Goal: Navigation & Orientation: Find specific page/section

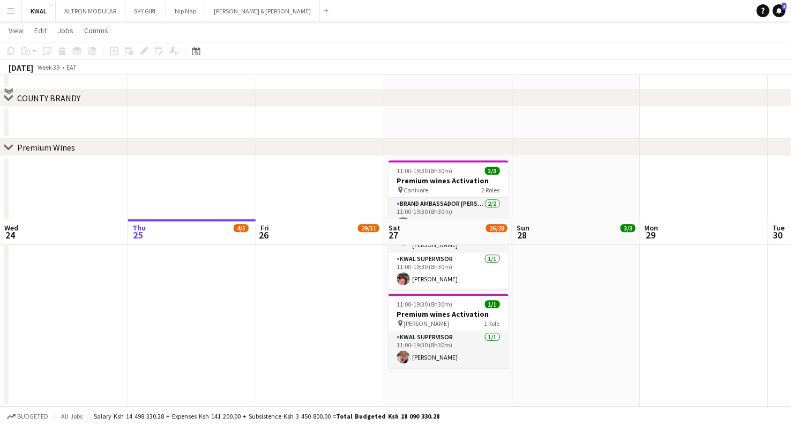
scroll to position [1370, 0]
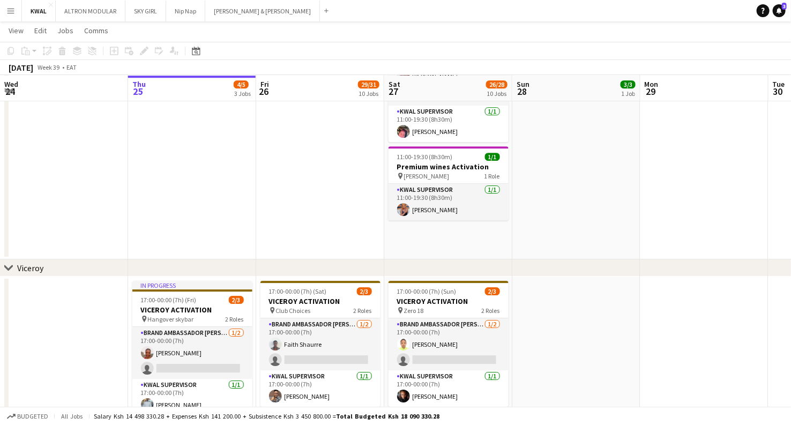
click at [6, 269] on icon "chevron-right" at bounding box center [8, 268] width 9 height 9
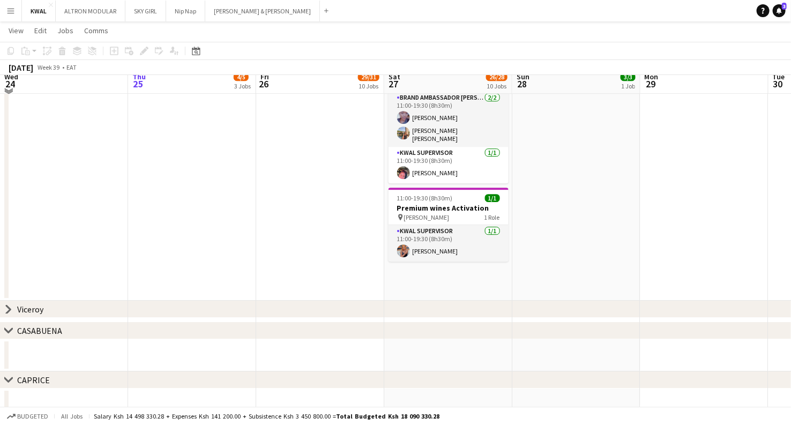
scroll to position [1310, 0]
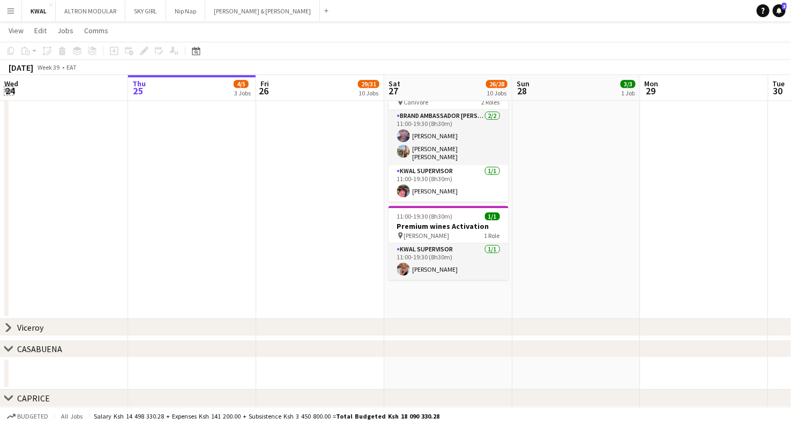
click at [10, 92] on app-icon "Expand/collapse" at bounding box center [8, 90] width 9 height 10
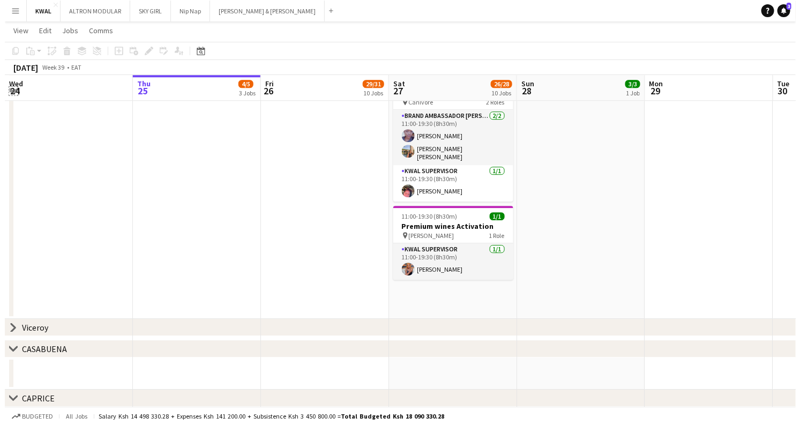
scroll to position [0, 0]
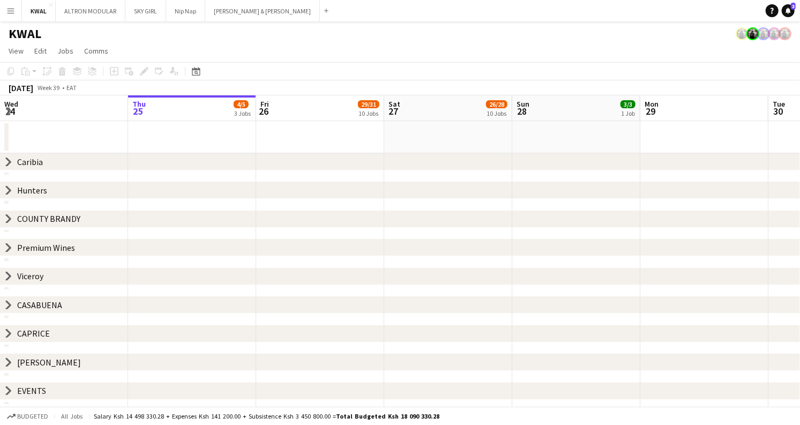
click at [6, 333] on icon "chevron-right" at bounding box center [8, 333] width 9 height 9
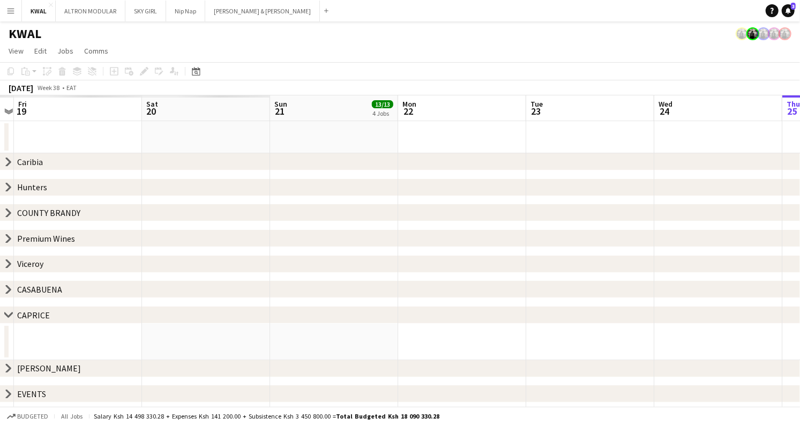
scroll to position [0, 325]
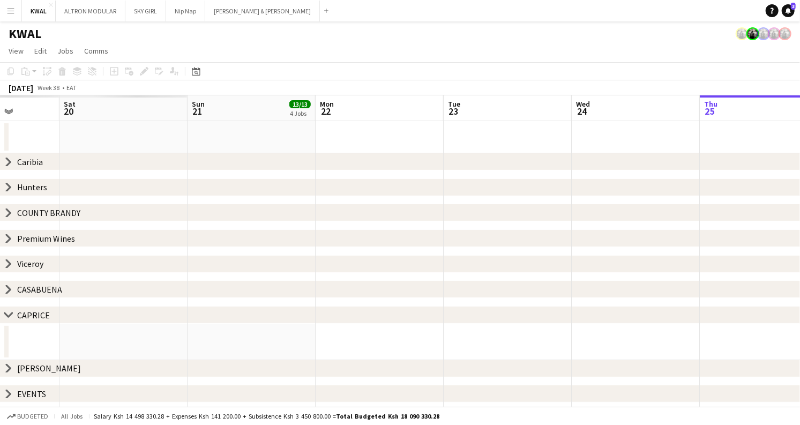
drag, startPoint x: 25, startPoint y: 344, endPoint x: 656, endPoint y: 320, distance: 632.0
click at [756, 310] on div "chevron-right [GEOGRAPHIC_DATA] chevron-right Hunters chevron-right COUNTY [GEO…" at bounding box center [400, 250] width 800 height 311
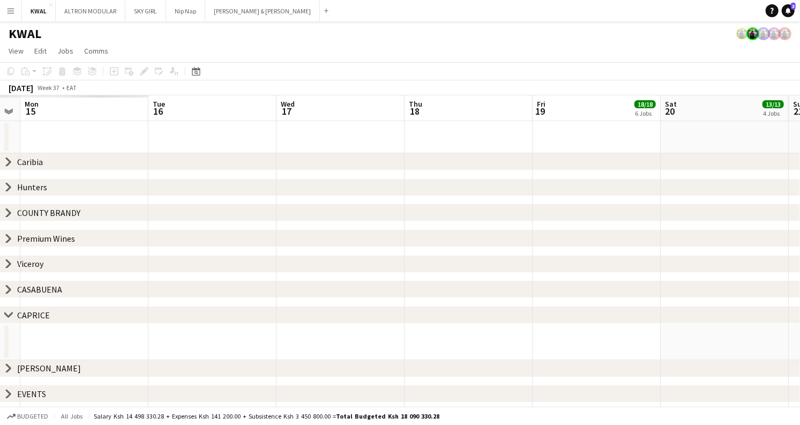
scroll to position [0, 248]
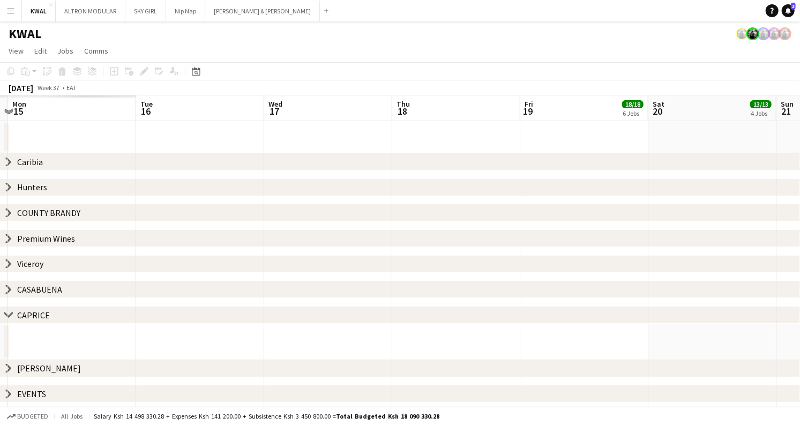
drag, startPoint x: 11, startPoint y: 338, endPoint x: 356, endPoint y: 344, distance: 344.8
click at [746, 310] on div "chevron-right [GEOGRAPHIC_DATA] chevron-right Hunters chevron-right COUNTY [GEO…" at bounding box center [400, 250] width 800 height 311
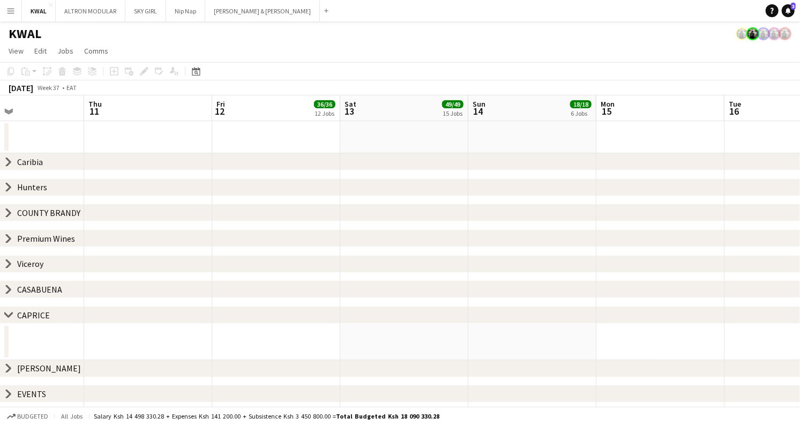
drag, startPoint x: 23, startPoint y: 348, endPoint x: 332, endPoint y: 342, distance: 308.9
click at [791, 305] on app-calendar-viewport "Mon 8 Tue 9 Wed 10 Thu 11 Fri 12 36/36 12 Jobs Sat 13 49/49 15 Jobs Sun 14 18/1…" at bounding box center [400, 250] width 800 height 311
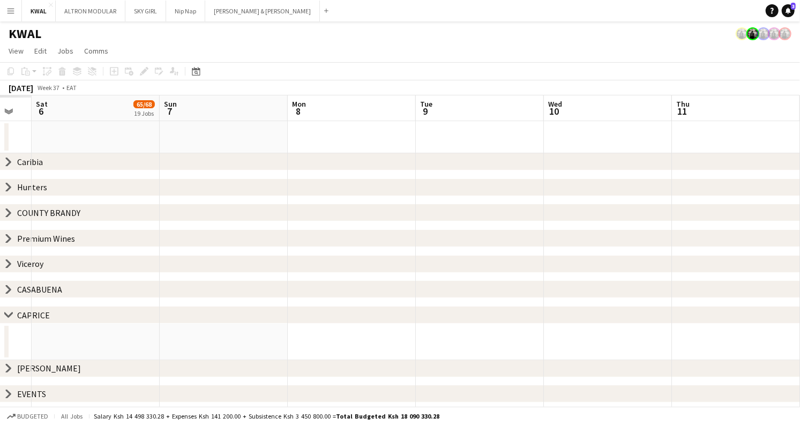
drag, startPoint x: 11, startPoint y: 345, endPoint x: 772, endPoint y: 278, distance: 764.3
click at [785, 278] on app-calendar-viewport "Thu 4 Fri 5 Sat 6 65/68 19 Jobs Sun 7 Mon 8 Tue 9 Wed 10 Thu 11 Fri 12 36/36 12…" at bounding box center [400, 250] width 800 height 311
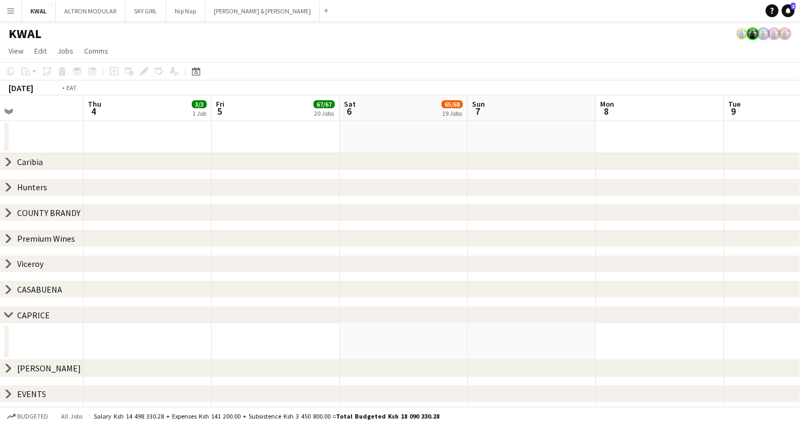
scroll to position [0, 303]
drag, startPoint x: 140, startPoint y: 325, endPoint x: 634, endPoint y: 314, distance: 494.4
click at [635, 315] on div "chevron-right [GEOGRAPHIC_DATA] chevron-right Hunters chevron-right COUNTY [GEO…" at bounding box center [400, 250] width 800 height 311
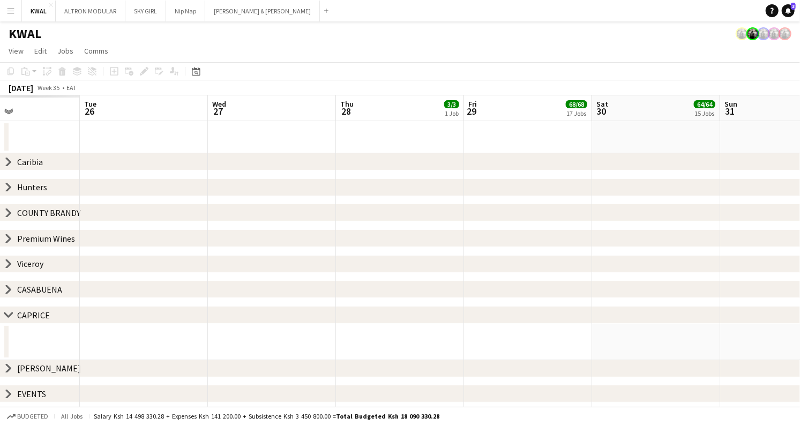
drag, startPoint x: 32, startPoint y: 340, endPoint x: 676, endPoint y: 309, distance: 644.6
click at [791, 301] on app-calendar-viewport "Sat 23 Sun 24 Mon 25 Tue 26 Wed 27 Thu 28 3/3 1 Job Fri 29 68/68 17 Jobs Sat 30…" at bounding box center [400, 250] width 800 height 311
drag, startPoint x: 8, startPoint y: 332, endPoint x: 793, endPoint y: 314, distance: 785.6
click at [791, 323] on app-calendar-overlay-group "chevron-right CAPRICE" at bounding box center [400, 334] width 800 height 54
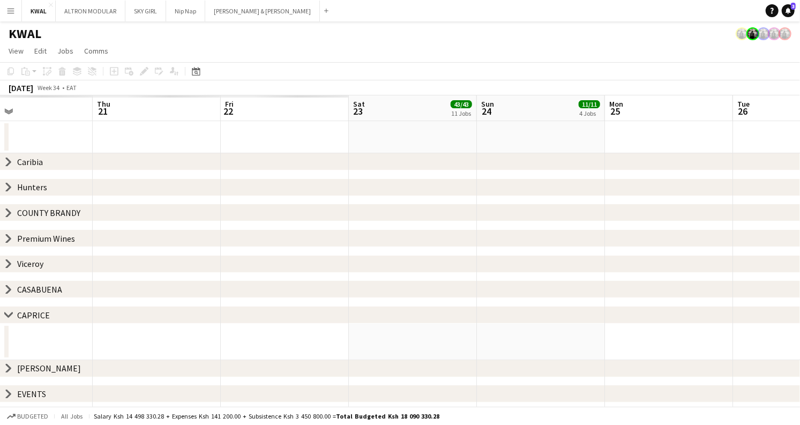
drag, startPoint x: 3, startPoint y: 344, endPoint x: 796, endPoint y: 280, distance: 795.6
click at [791, 280] on app-calendar-viewport "Mon 18 Tue 19 Wed 20 Thu 21 Fri 22 Sat 23 43/43 11 Jobs Sun 24 11/11 4 Jobs Mon…" at bounding box center [400, 250] width 800 height 311
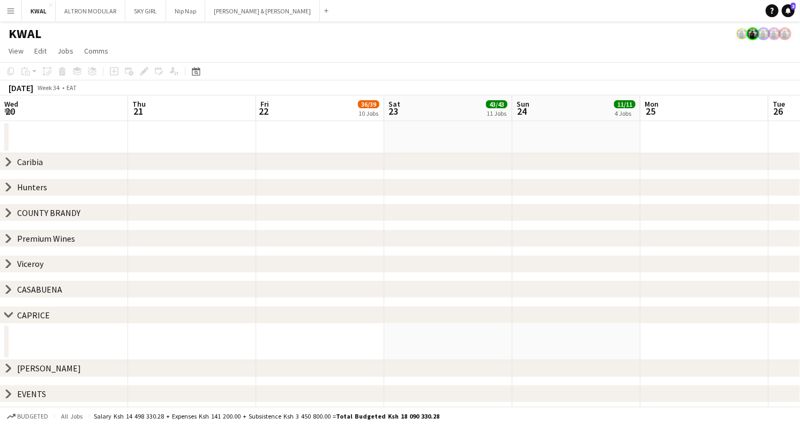
scroll to position [0, 308]
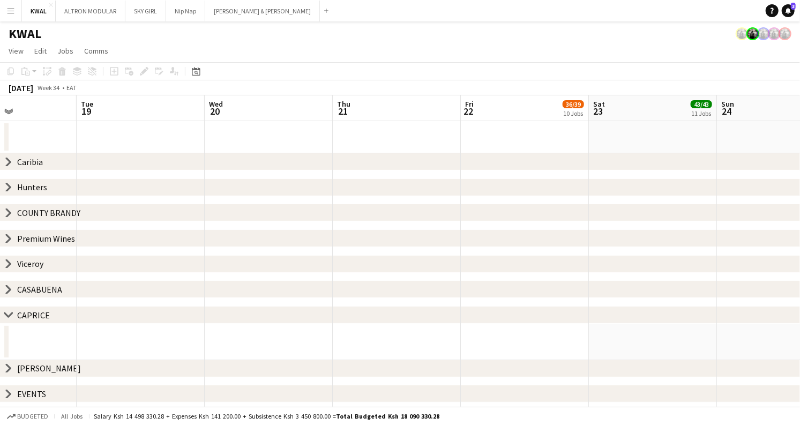
drag, startPoint x: 13, startPoint y: 338, endPoint x: 431, endPoint y: 328, distance: 417.8
click at [717, 307] on div "chevron-right [GEOGRAPHIC_DATA] chevron-right Hunters chevron-right COUNTY [GEO…" at bounding box center [400, 250] width 800 height 311
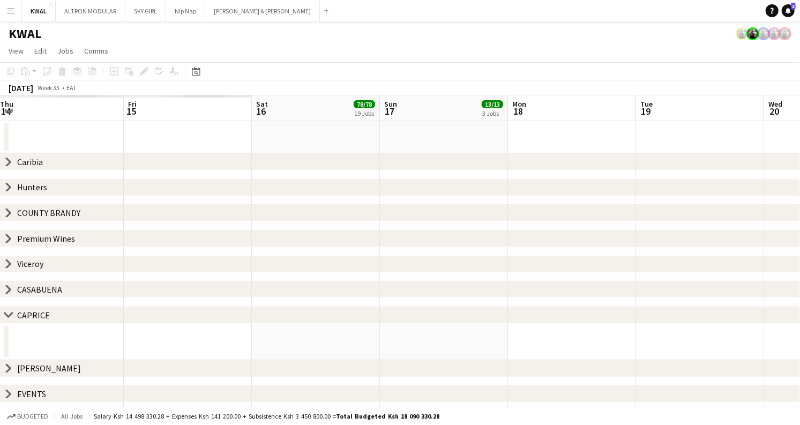
drag, startPoint x: 39, startPoint y: 343, endPoint x: 587, endPoint y: 321, distance: 548.9
click at [587, 323] on div "chevron-right [GEOGRAPHIC_DATA] chevron-right Hunters chevron-right COUNTY [GEO…" at bounding box center [400, 250] width 800 height 311
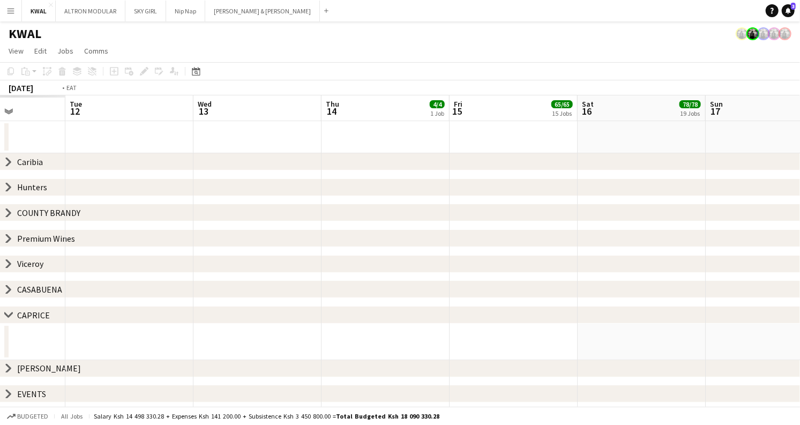
drag, startPoint x: 256, startPoint y: 335, endPoint x: 598, endPoint y: 325, distance: 341.7
click at [626, 329] on app-calendar-viewport "Sat 9 Sun 10 Mon 11 Tue 12 Wed 13 Thu 14 4/4 1 Job Fri 15 65/65 15 Jobs Sat 16 …" at bounding box center [400, 250] width 800 height 311
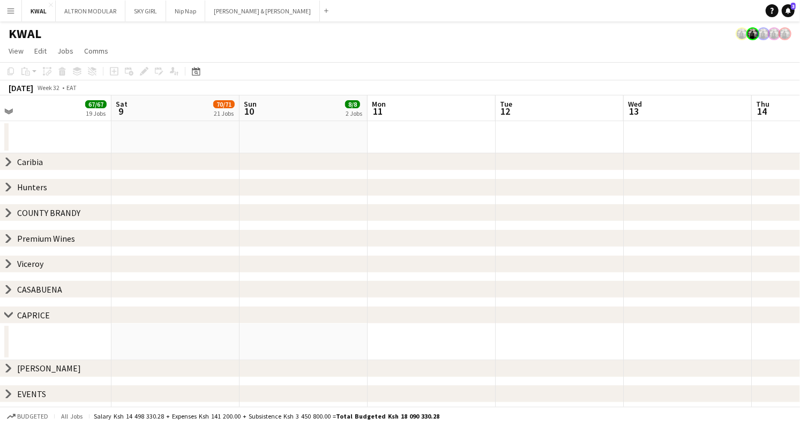
drag, startPoint x: 273, startPoint y: 329, endPoint x: 595, endPoint y: 337, distance: 321.8
click at [596, 337] on app-calendar-viewport "Wed 6 Thu 7 Fri 8 67/67 19 Jobs Sat 9 70/71 21 Jobs Sun 10 8/8 2 Jobs Mon 11 Tu…" at bounding box center [400, 250] width 800 height 311
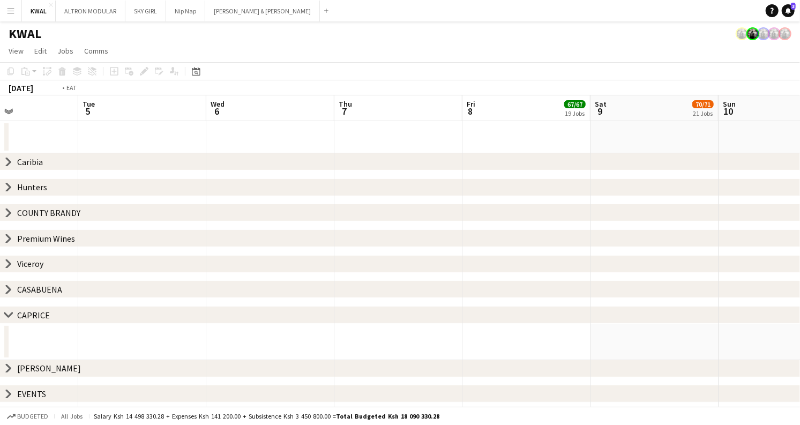
scroll to position [0, 332]
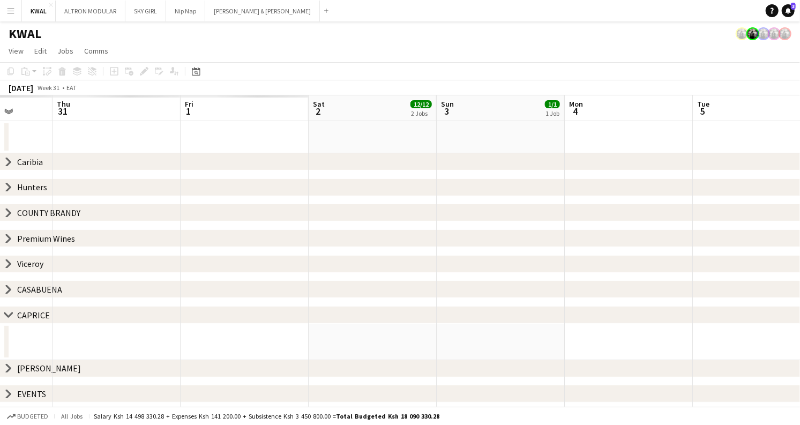
drag, startPoint x: 77, startPoint y: 348, endPoint x: 800, endPoint y: 311, distance: 723.7
click at [791, 311] on div "chevron-right [GEOGRAPHIC_DATA] chevron-right Hunters chevron-right COUNTY [GEO…" at bounding box center [400, 250] width 800 height 311
drag, startPoint x: 20, startPoint y: 343, endPoint x: 776, endPoint y: 297, distance: 757.9
click at [784, 299] on app-calendar-viewport "Sat 26 Sun 27 Mon 28 Tue 29 Wed 30 Thu 31 Fri 1 3/3 1 Job Sat 2 12/12 2 Jobs Su…" at bounding box center [400, 250] width 800 height 311
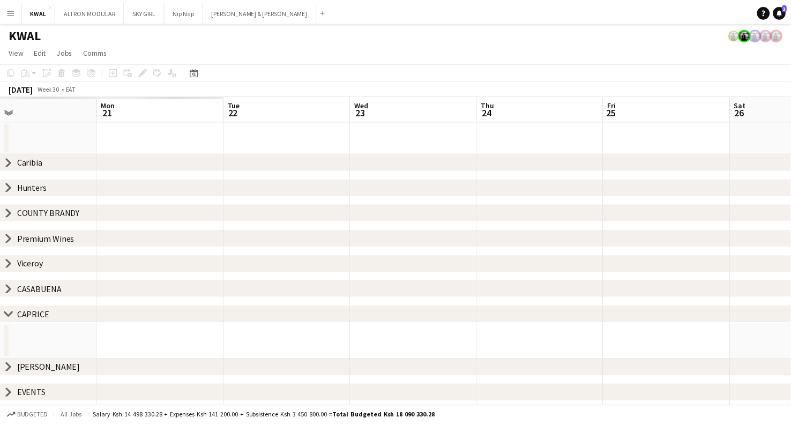
scroll to position [0, 286]
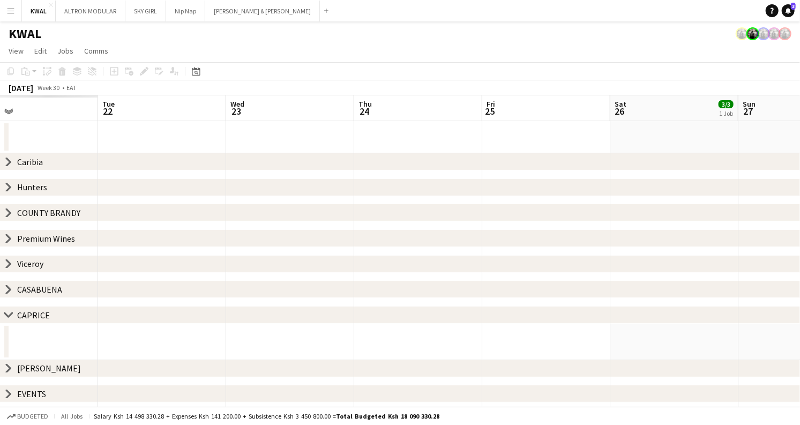
drag, startPoint x: 41, startPoint y: 343, endPoint x: 696, endPoint y: 313, distance: 656.4
click at [699, 313] on div "chevron-right [GEOGRAPHIC_DATA] chevron-right Hunters chevron-right COUNTY [GEO…" at bounding box center [400, 250] width 800 height 311
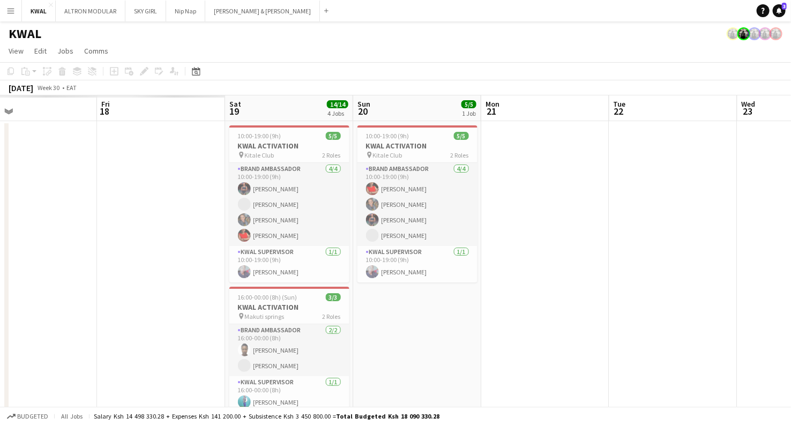
scroll to position [0, 294]
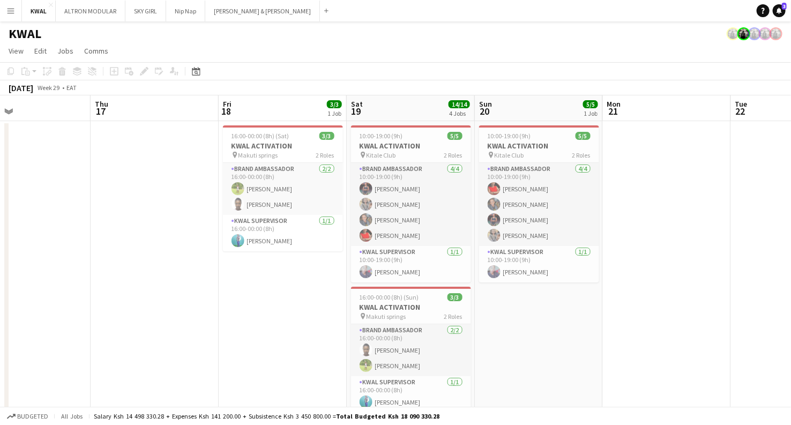
drag, startPoint x: 153, startPoint y: 268, endPoint x: 800, endPoint y: 228, distance: 648.3
click at [791, 228] on html "Menu Boards Boards Boards All jobs Status Workforce Workforce My Workforce Recr…" at bounding box center [395, 401] width 791 height 802
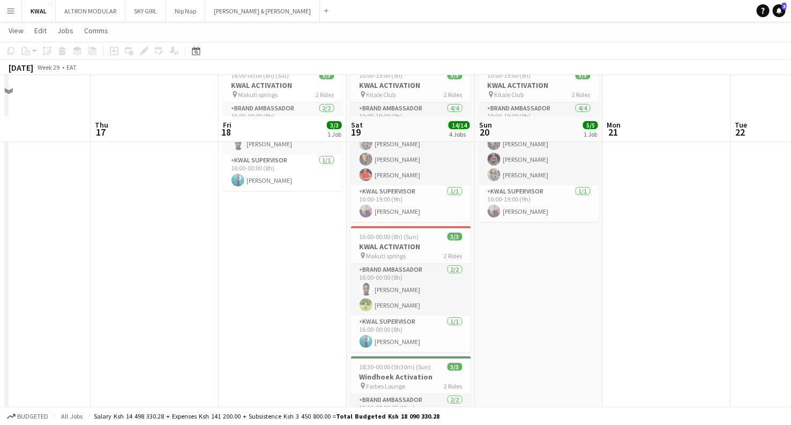
scroll to position [375, 0]
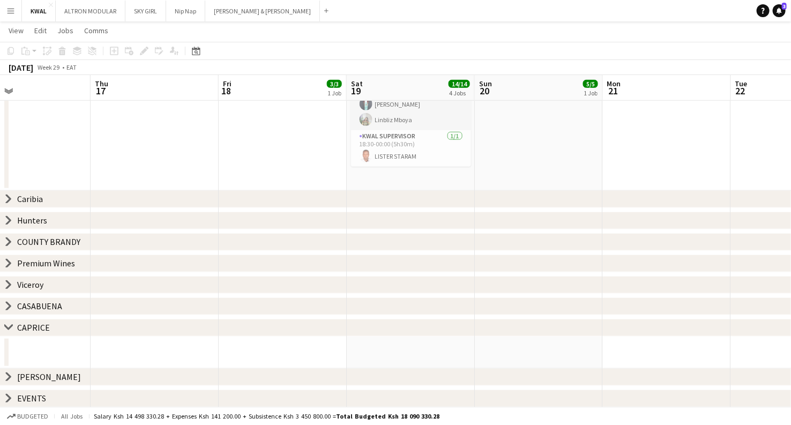
drag, startPoint x: 8, startPoint y: 353, endPoint x: 523, endPoint y: 304, distance: 518.1
click at [524, 304] on div "chevron-right [GEOGRAPHIC_DATA] chevron-right Hunters chevron-right COUNTY [GEO…" at bounding box center [395, 76] width 791 height 663
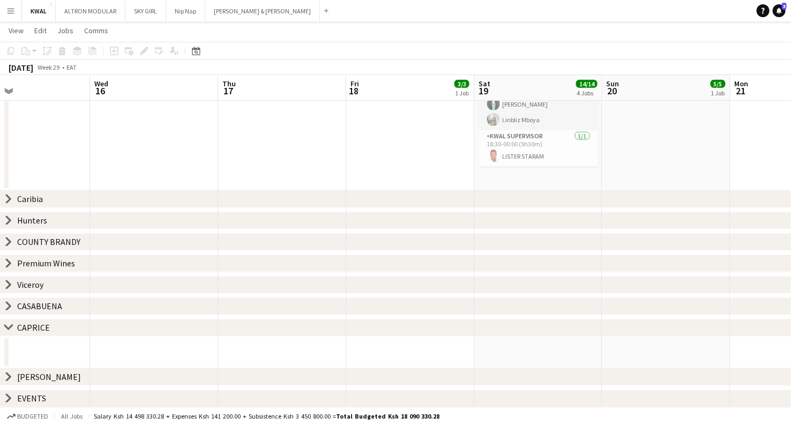
scroll to position [0, 253]
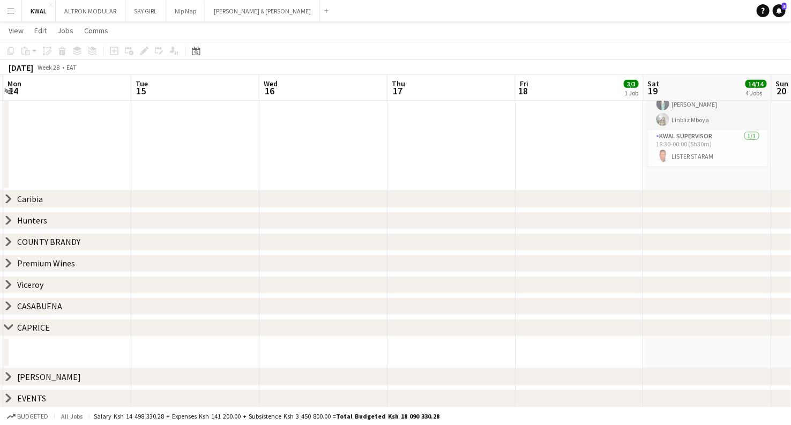
drag, startPoint x: 181, startPoint y: 342, endPoint x: 718, endPoint y: 231, distance: 549.1
click at [791, 228] on html "Menu Boards Boards Boards All jobs Status Workforce Workforce My Workforce Recr…" at bounding box center [395, 25] width 791 height 801
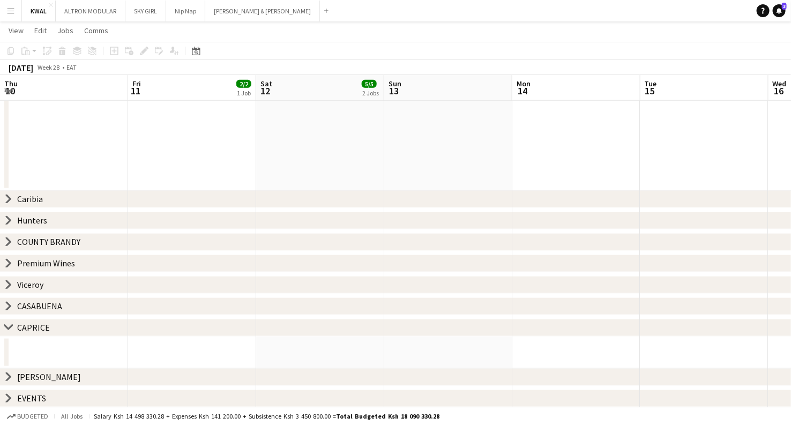
drag, startPoint x: 36, startPoint y: 342, endPoint x: 688, endPoint y: 284, distance: 654.0
click at [791, 276] on html "Menu Boards Boards Boards All jobs Status Workforce Workforce My Workforce Recr…" at bounding box center [395, 25] width 791 height 801
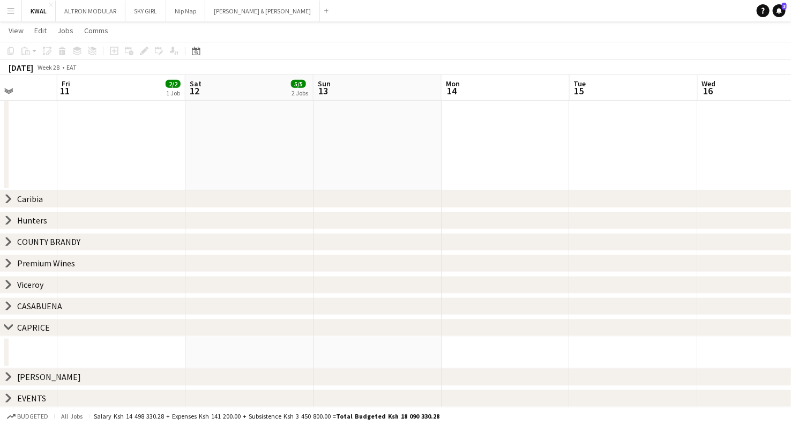
scroll to position [0, 290]
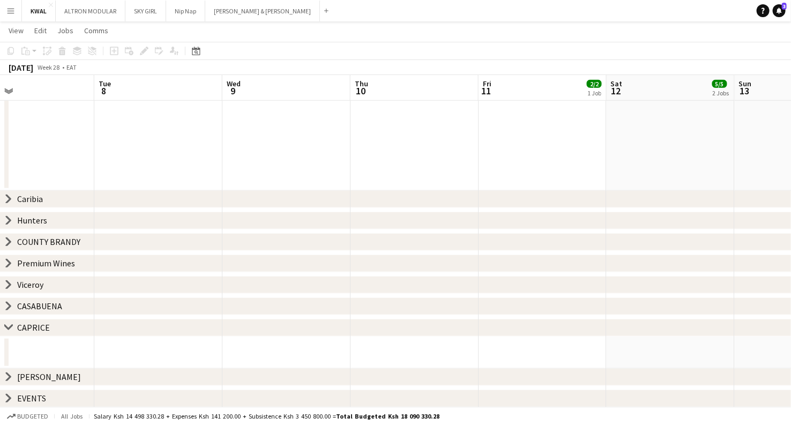
drag, startPoint x: 21, startPoint y: 348, endPoint x: 754, endPoint y: 294, distance: 734.9
click at [791, 297] on html "Menu Boards Boards Boards All jobs Status Workforce Workforce My Workforce Recr…" at bounding box center [395, 25] width 791 height 801
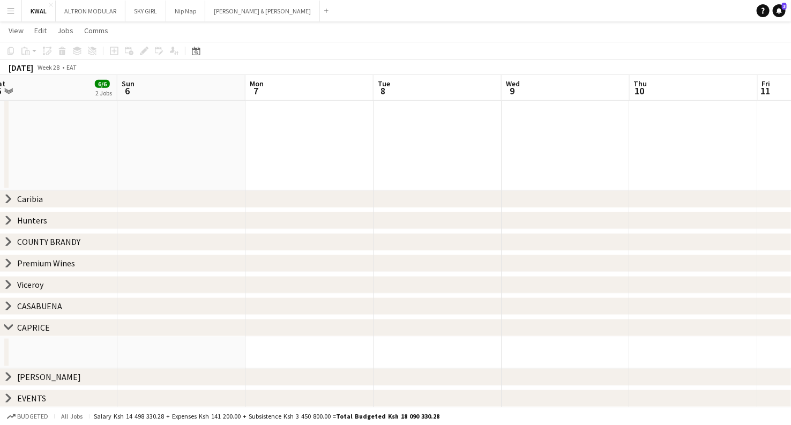
drag, startPoint x: 21, startPoint y: 356, endPoint x: 768, endPoint y: 254, distance: 753.8
click at [791, 254] on html "Menu Boards Boards Boards All jobs Status Workforce Workforce My Workforce Recr…" at bounding box center [395, 25] width 791 height 801
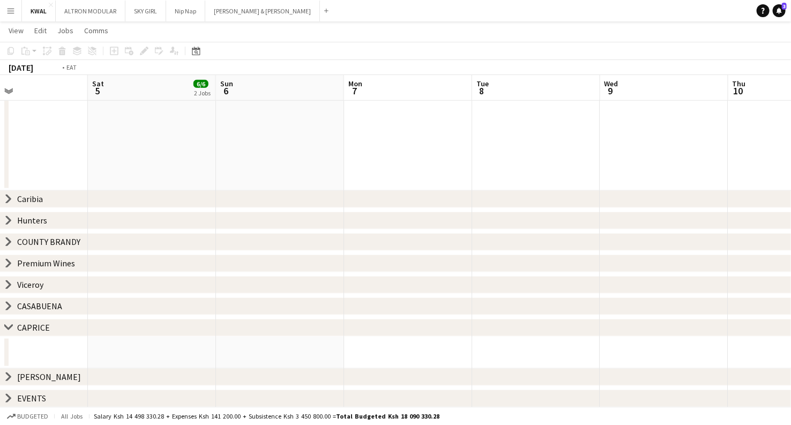
scroll to position [0, 291]
drag, startPoint x: 38, startPoint y: 348, endPoint x: 791, endPoint y: 265, distance: 757.8
click at [791, 266] on html "Menu Boards Boards Boards All jobs Status Workforce Workforce My Workforce Recr…" at bounding box center [395, 25] width 791 height 801
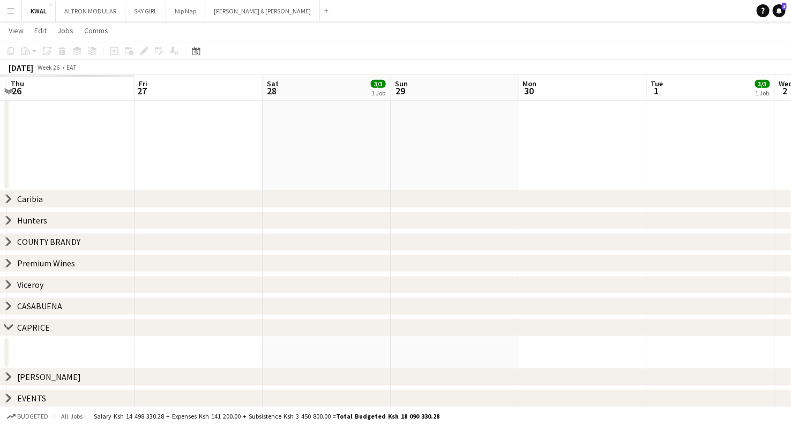
drag, startPoint x: 36, startPoint y: 353, endPoint x: 731, endPoint y: 258, distance: 701.2
click at [791, 259] on html "Menu Boards Boards Boards All jobs Status Workforce Workforce My Workforce Recr…" at bounding box center [395, 25] width 791 height 801
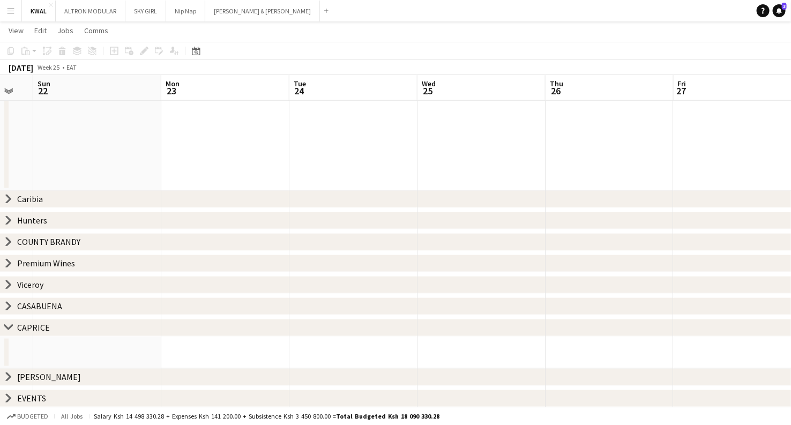
scroll to position [0, 356]
drag, startPoint x: 12, startPoint y: 349, endPoint x: 706, endPoint y: 280, distance: 697.2
click at [791, 279] on html "Menu Boards Boards Boards All jobs Status Workforce Workforce My Workforce Recr…" at bounding box center [395, 25] width 791 height 801
drag, startPoint x: 27, startPoint y: 351, endPoint x: 785, endPoint y: 292, distance: 760.4
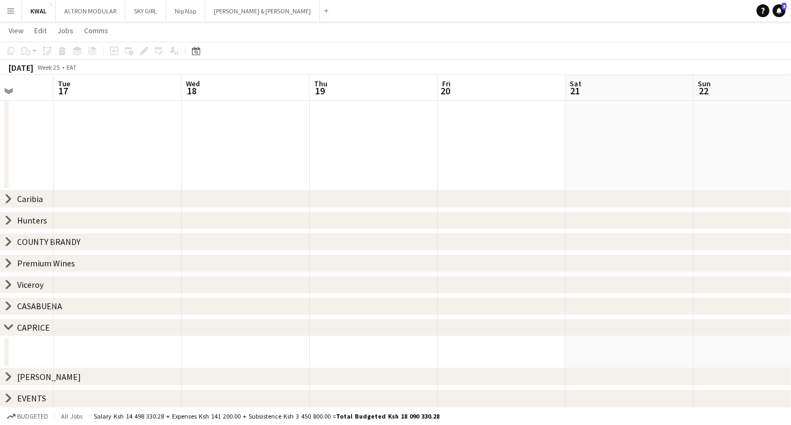
click at [791, 294] on html "Menu Boards Boards Boards All jobs Status Workforce Workforce My Workforce Recr…" at bounding box center [395, 25] width 791 height 801
drag, startPoint x: 34, startPoint y: 358, endPoint x: 652, endPoint y: 287, distance: 622.7
click at [791, 273] on html "Menu Boards Boards Boards All jobs Status Workforce Workforce My Workforce Recr…" at bounding box center [395, 25] width 791 height 801
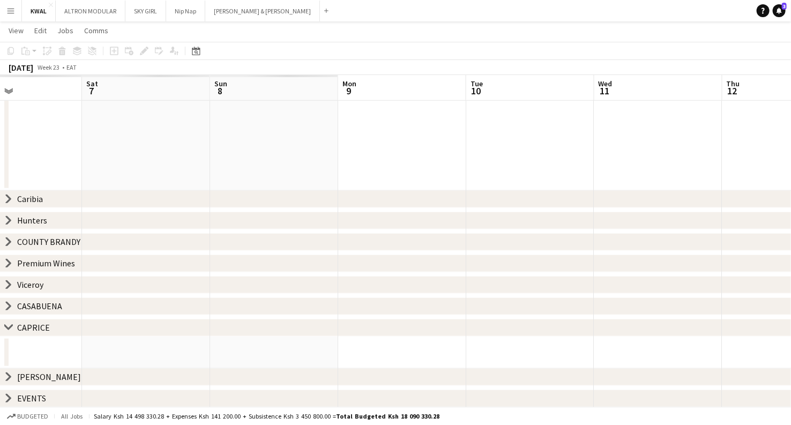
drag, startPoint x: 10, startPoint y: 348, endPoint x: 751, endPoint y: 265, distance: 745.6
click at [791, 269] on html "Menu Boards Boards Boards All jobs Status Workforce Workforce My Workforce Recr…" at bounding box center [395, 25] width 791 height 801
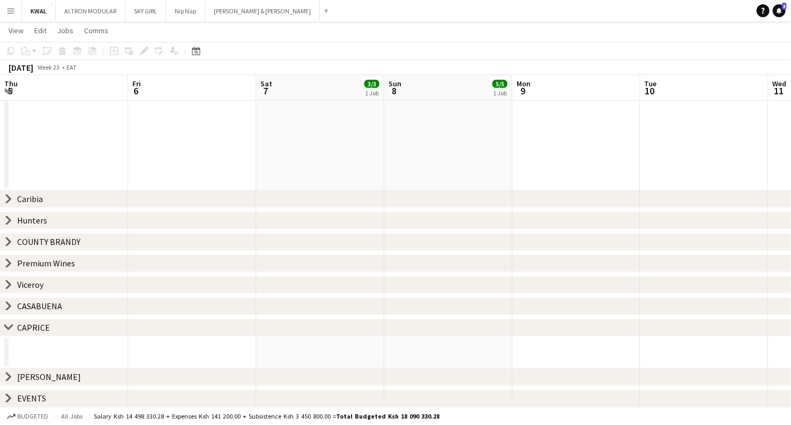
drag, startPoint x: 27, startPoint y: 348, endPoint x: 725, endPoint y: 275, distance: 701.4
click at [787, 270] on div "chevron-right [GEOGRAPHIC_DATA] chevron-right Hunters chevron-right COUNTY [GEO…" at bounding box center [395, 37] width 791 height 741
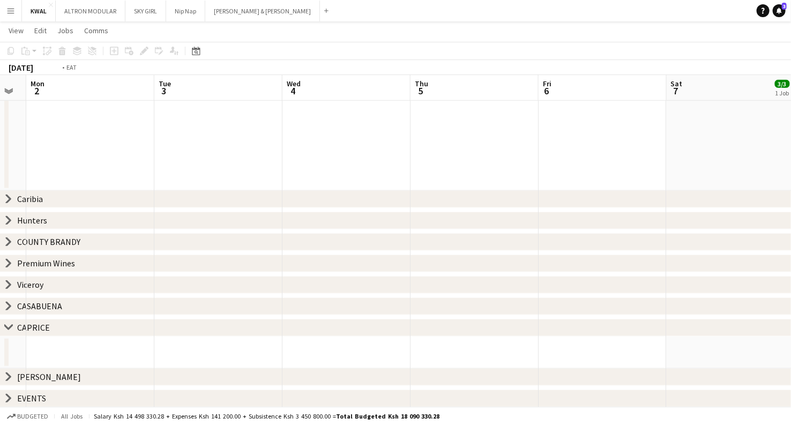
scroll to position [0, 266]
drag, startPoint x: 32, startPoint y: 348, endPoint x: 738, endPoint y: 293, distance: 707.8
click at [775, 292] on div "chevron-right [GEOGRAPHIC_DATA] chevron-right Hunters chevron-right COUNTY [GEO…" at bounding box center [395, 37] width 791 height 741
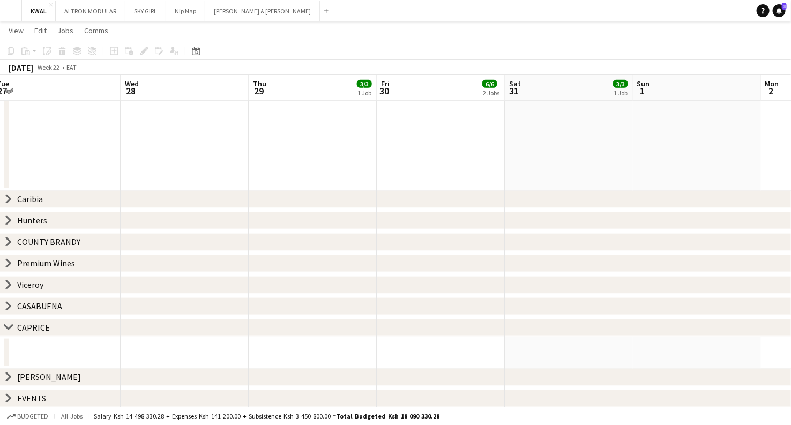
drag, startPoint x: 13, startPoint y: 358, endPoint x: 550, endPoint y: 288, distance: 541.2
click at [653, 285] on div "chevron-right [GEOGRAPHIC_DATA] chevron-right Hunters chevron-right COUNTY [GEO…" at bounding box center [395, 37] width 791 height 741
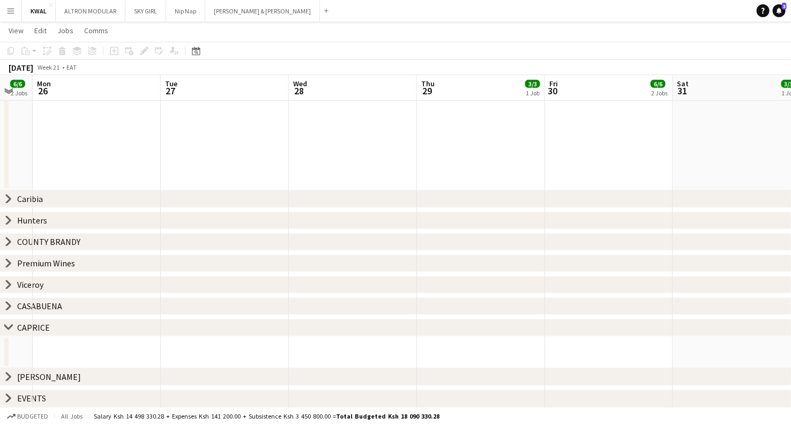
drag, startPoint x: 19, startPoint y: 348, endPoint x: 566, endPoint y: 296, distance: 549.3
click at [622, 300] on div "chevron-right [GEOGRAPHIC_DATA] chevron-right Hunters chevron-right COUNTY [GEO…" at bounding box center [395, 37] width 791 height 741
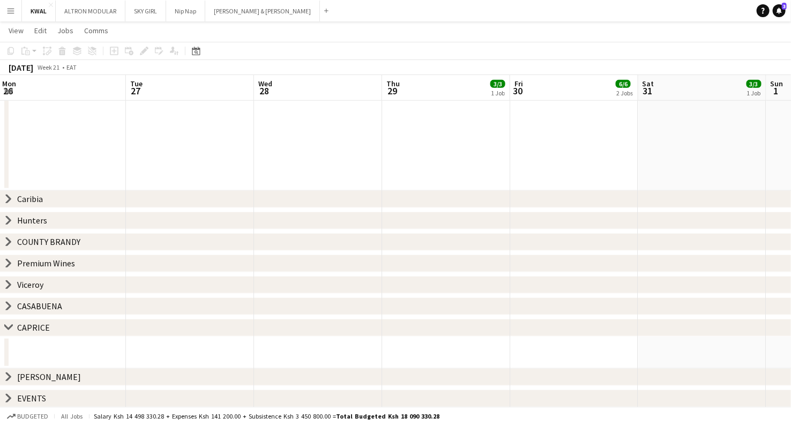
scroll to position [0, 219]
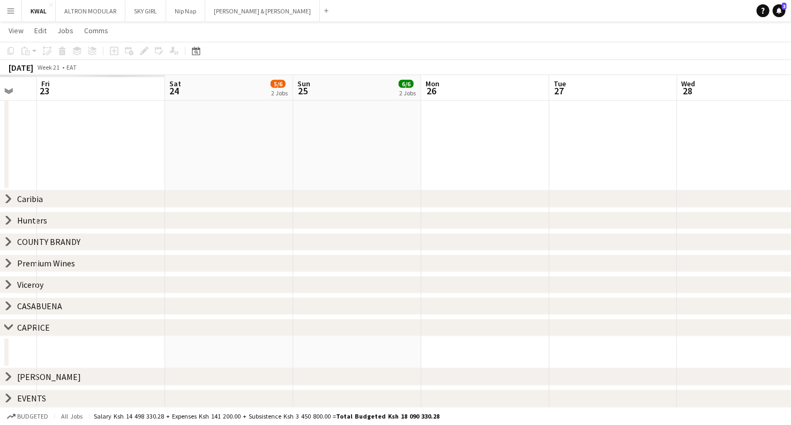
drag, startPoint x: 41, startPoint y: 344, endPoint x: 800, endPoint y: 296, distance: 760.1
click at [791, 296] on html "Menu Boards Boards Boards All jobs Status Workforce Workforce My Workforce Recr…" at bounding box center [395, 25] width 791 height 801
